Goal: Find specific page/section: Find specific page/section

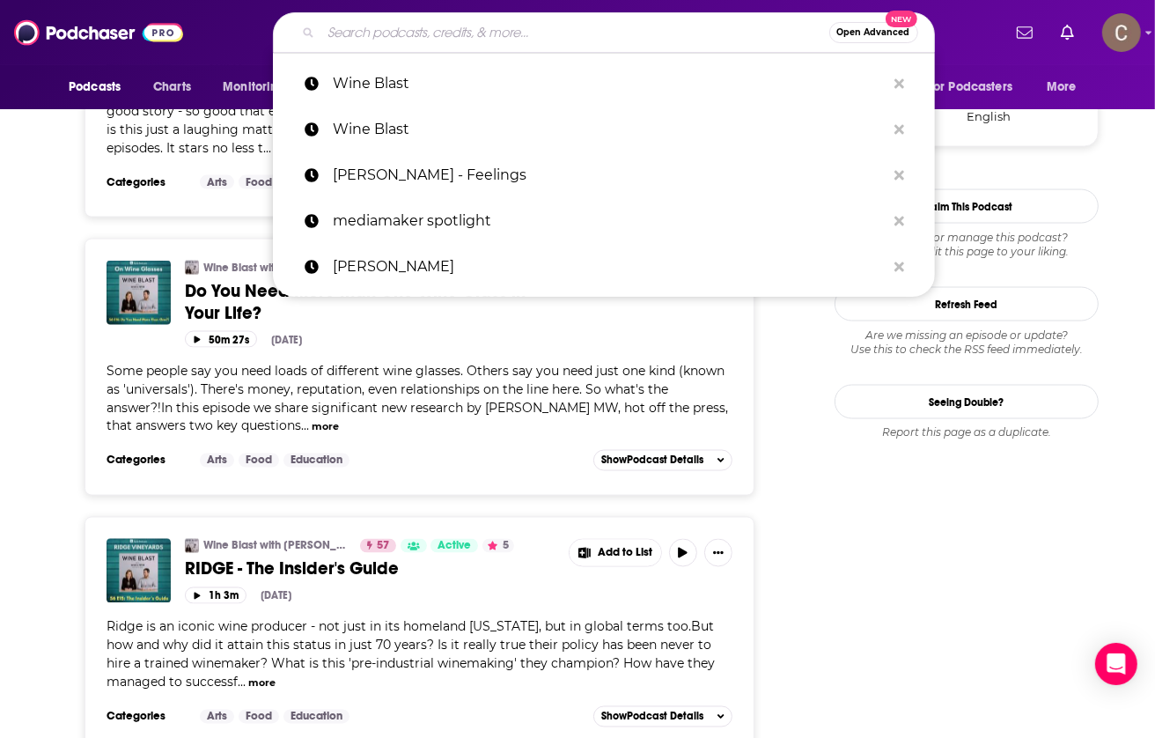
type input "Mushing"
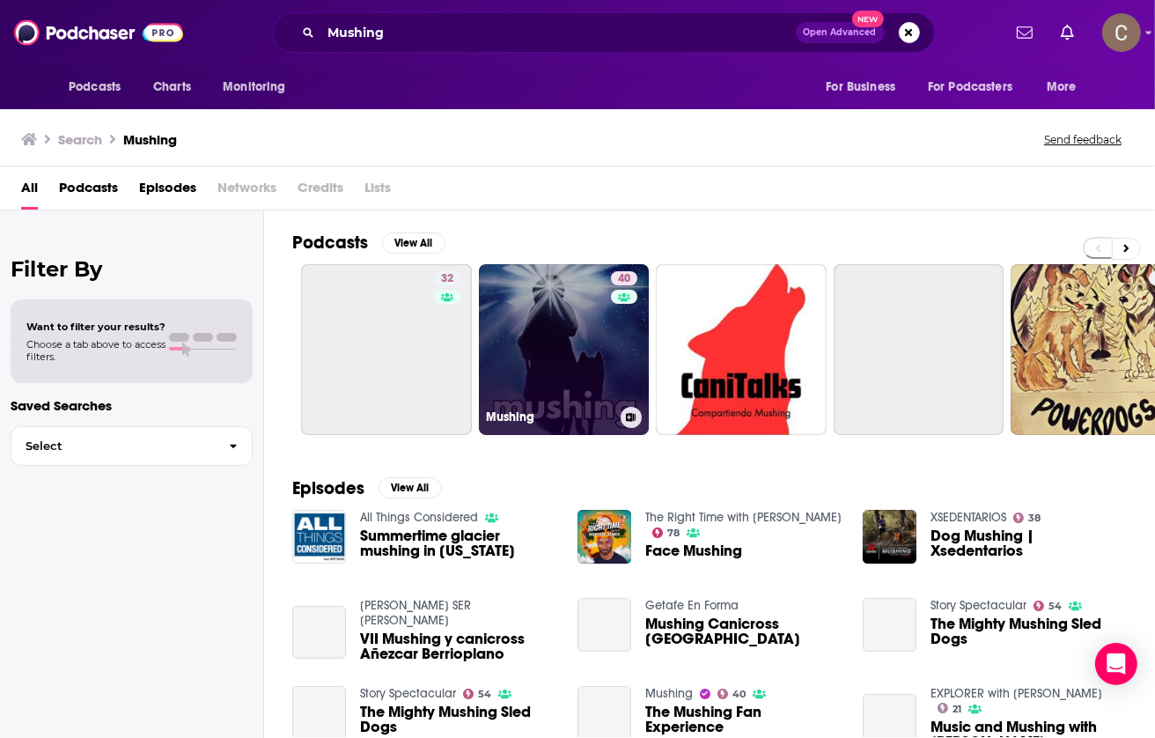
click at [580, 357] on link "40 Mushing" at bounding box center [564, 349] width 171 height 171
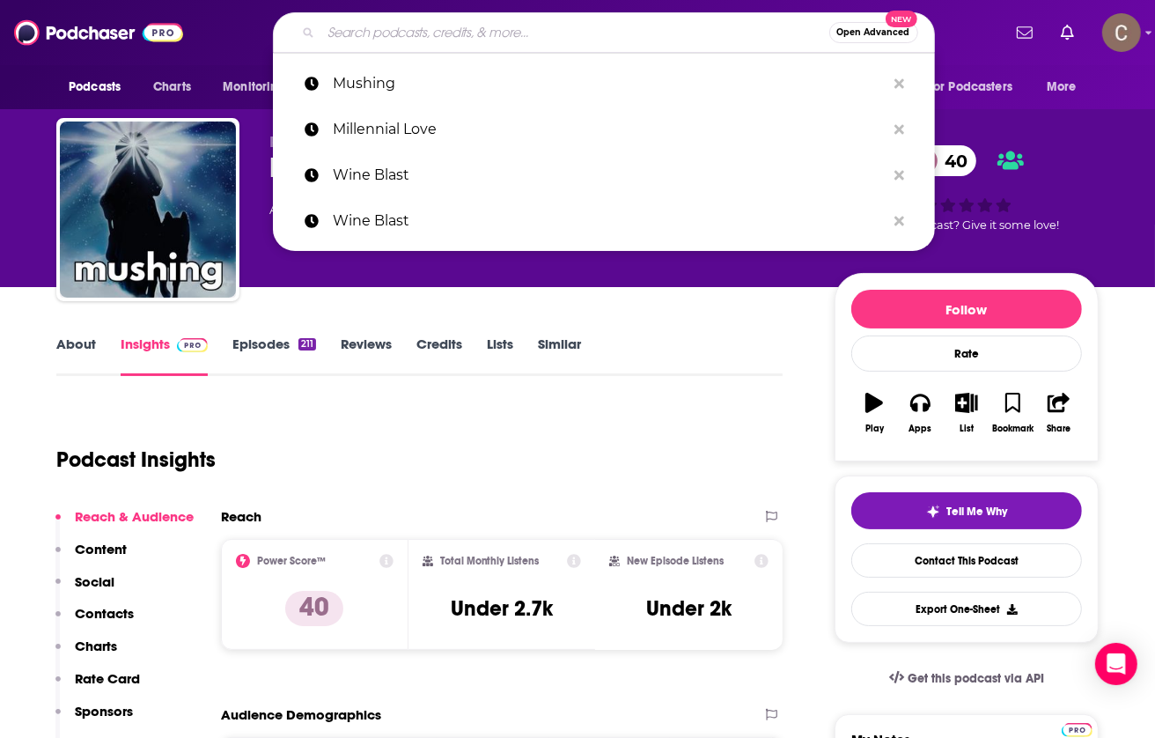
click at [517, 40] on input "Search podcasts, credits, & more..." at bounding box center [575, 32] width 508 height 28
paste input "The Burled Arch"
type input "The Burled Arch"
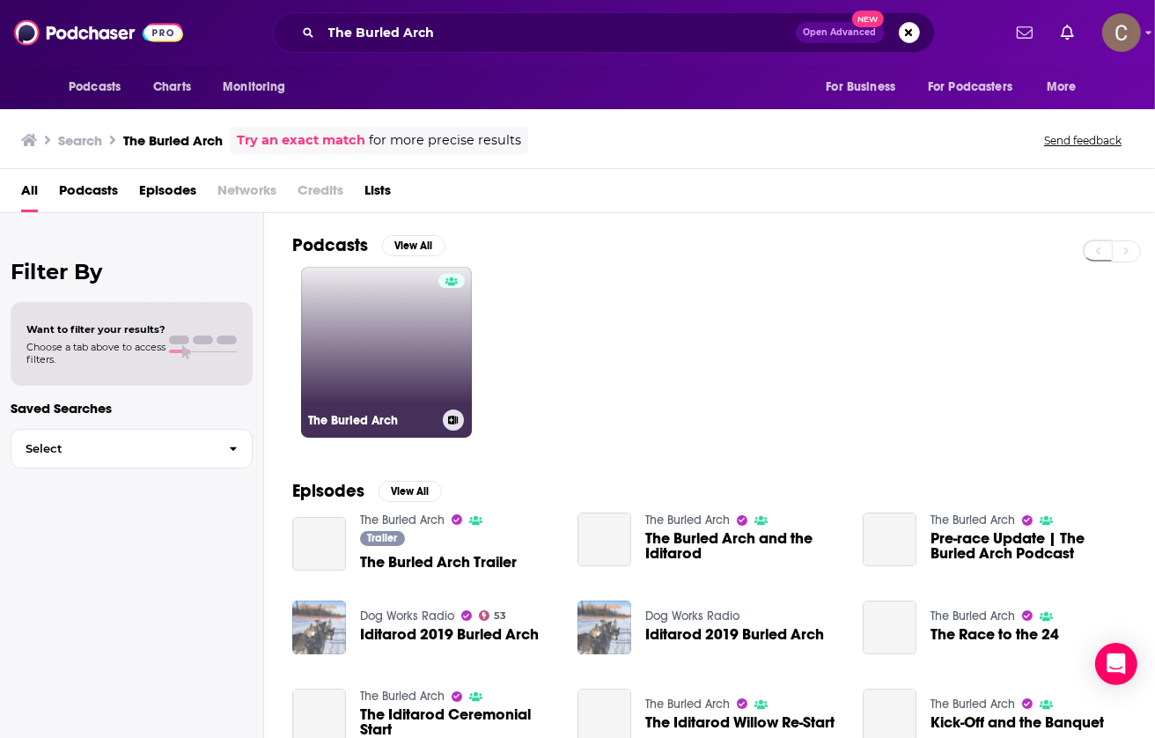
click at [435, 367] on link "The Burled Arch" at bounding box center [386, 352] width 171 height 171
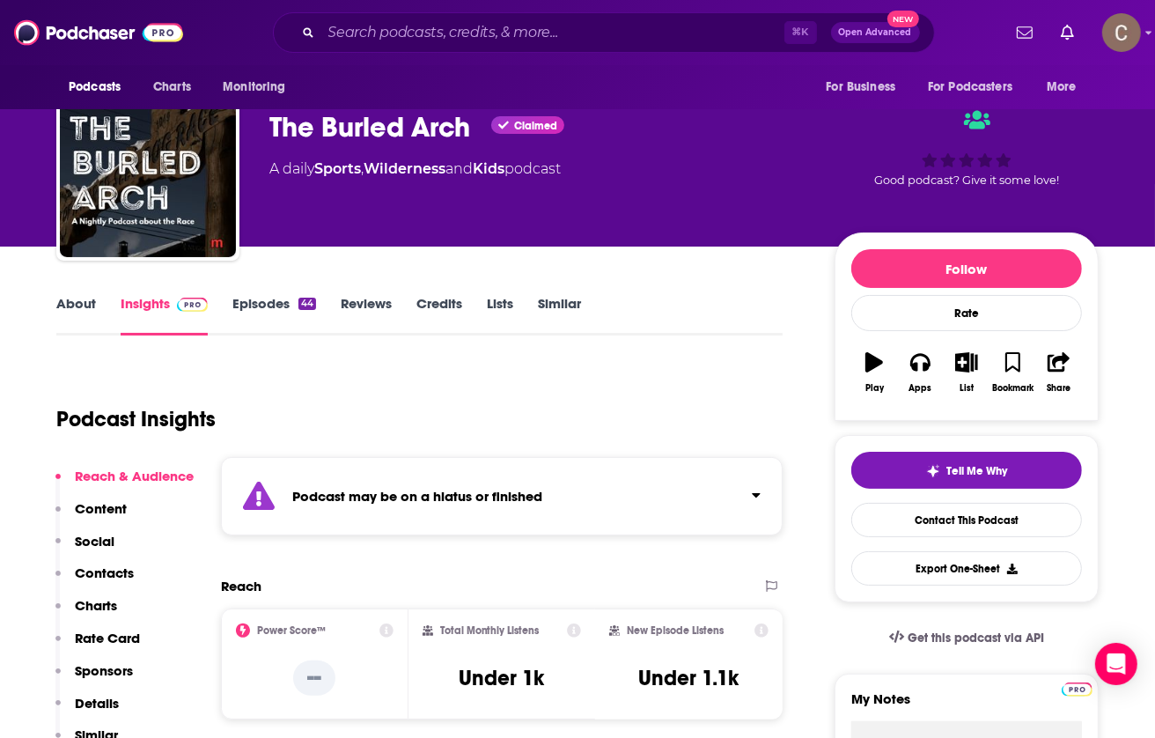
scroll to position [42, 0]
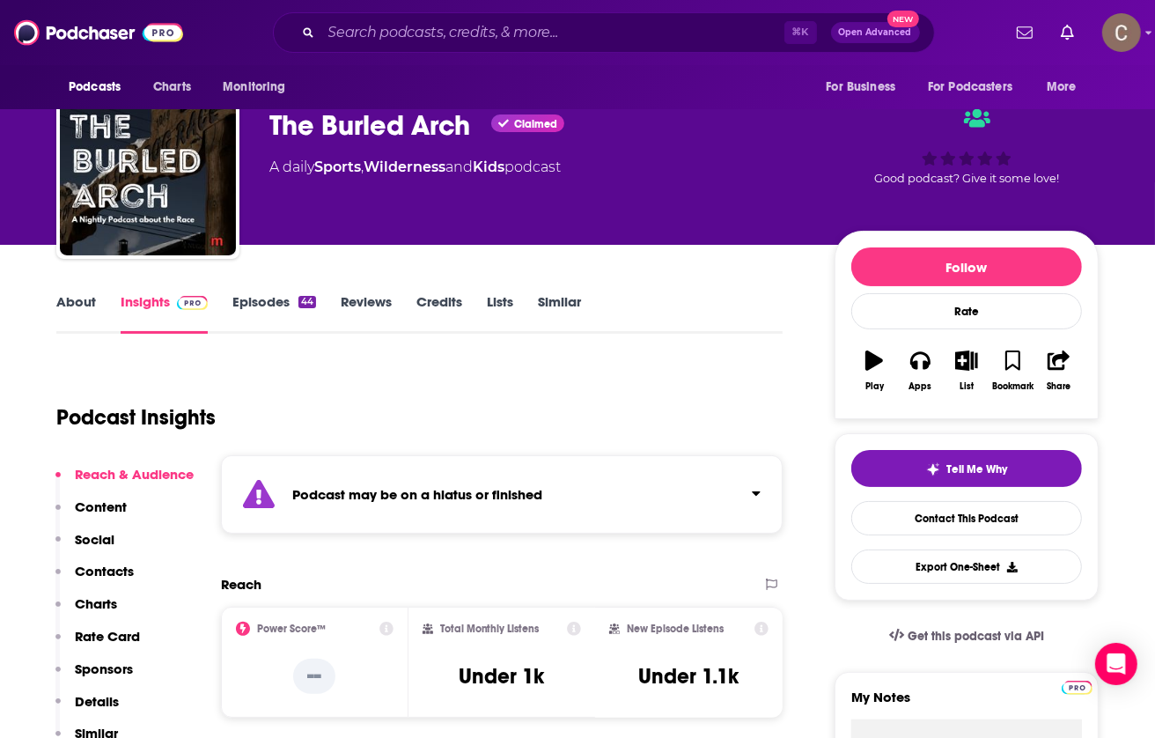
click at [732, 511] on div "Podcast may be on a hiatus or finished" at bounding box center [502, 494] width 562 height 78
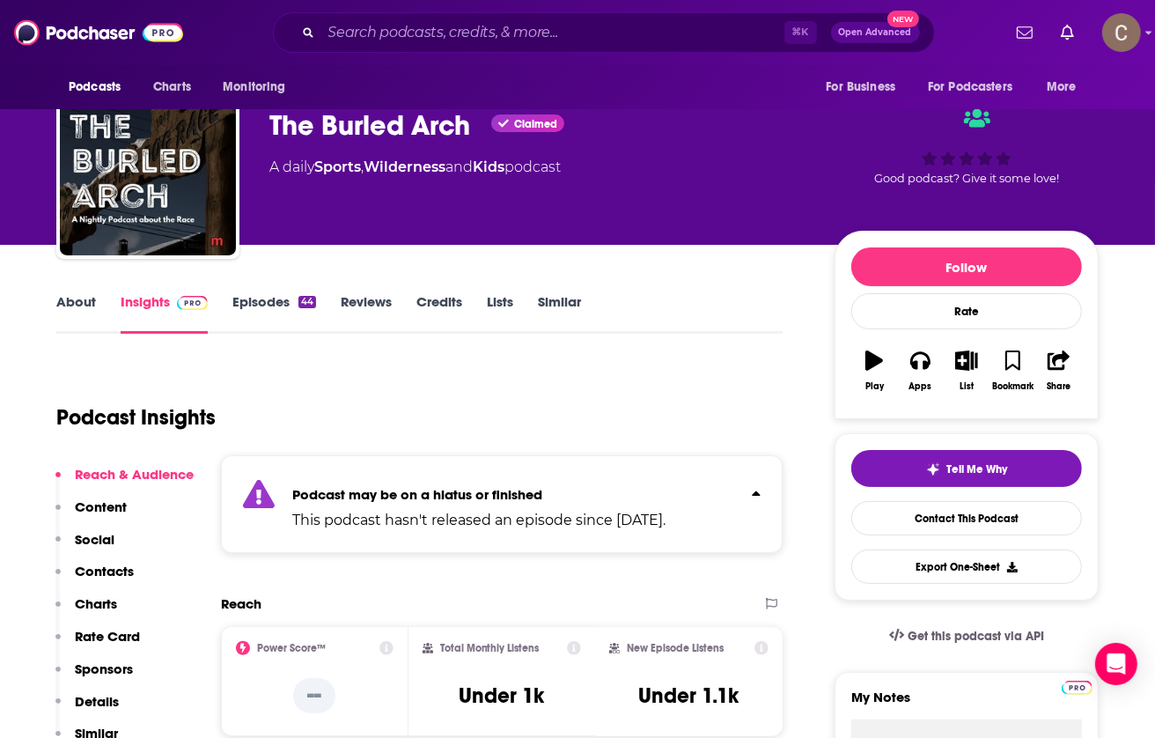
click at [719, 367] on div "Podcast Insights" at bounding box center [412, 407] width 712 height 90
